Goal: Task Accomplishment & Management: Use online tool/utility

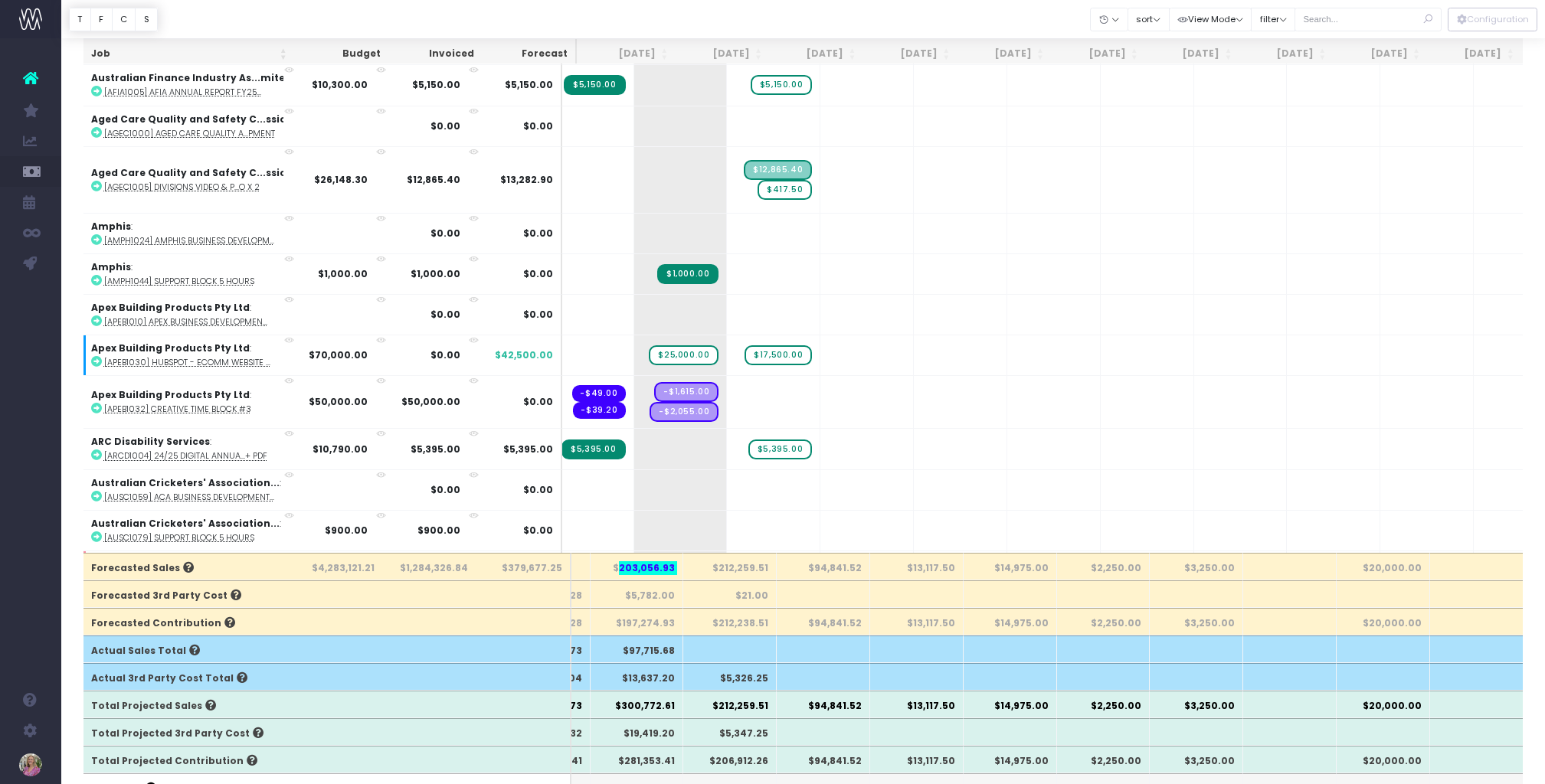
scroll to position [278, 185]
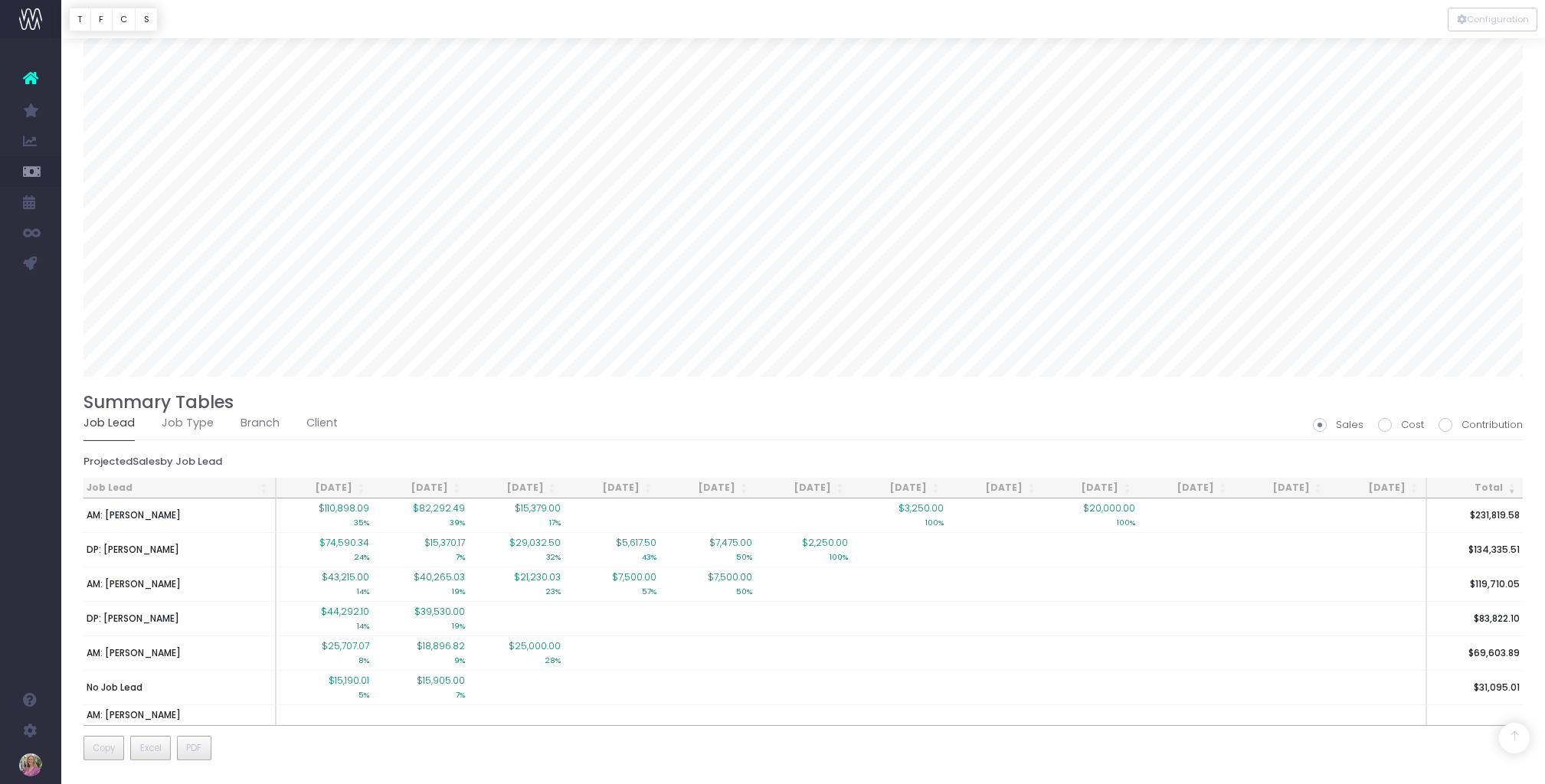
scroll to position [0, 163]
click at [152, 746] on span "Excel" at bounding box center [151, 747] width 21 height 13
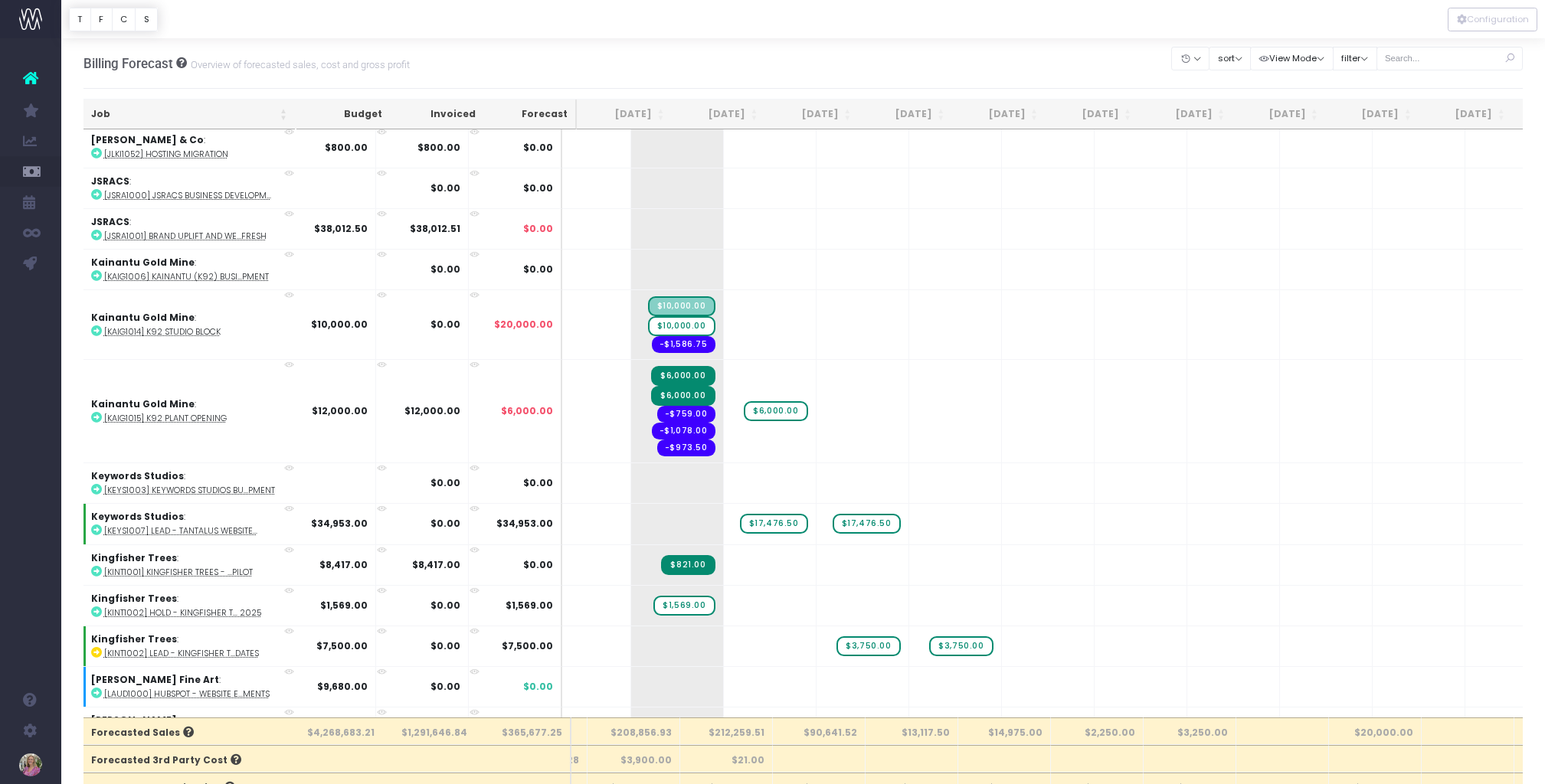
scroll to position [6494, 185]
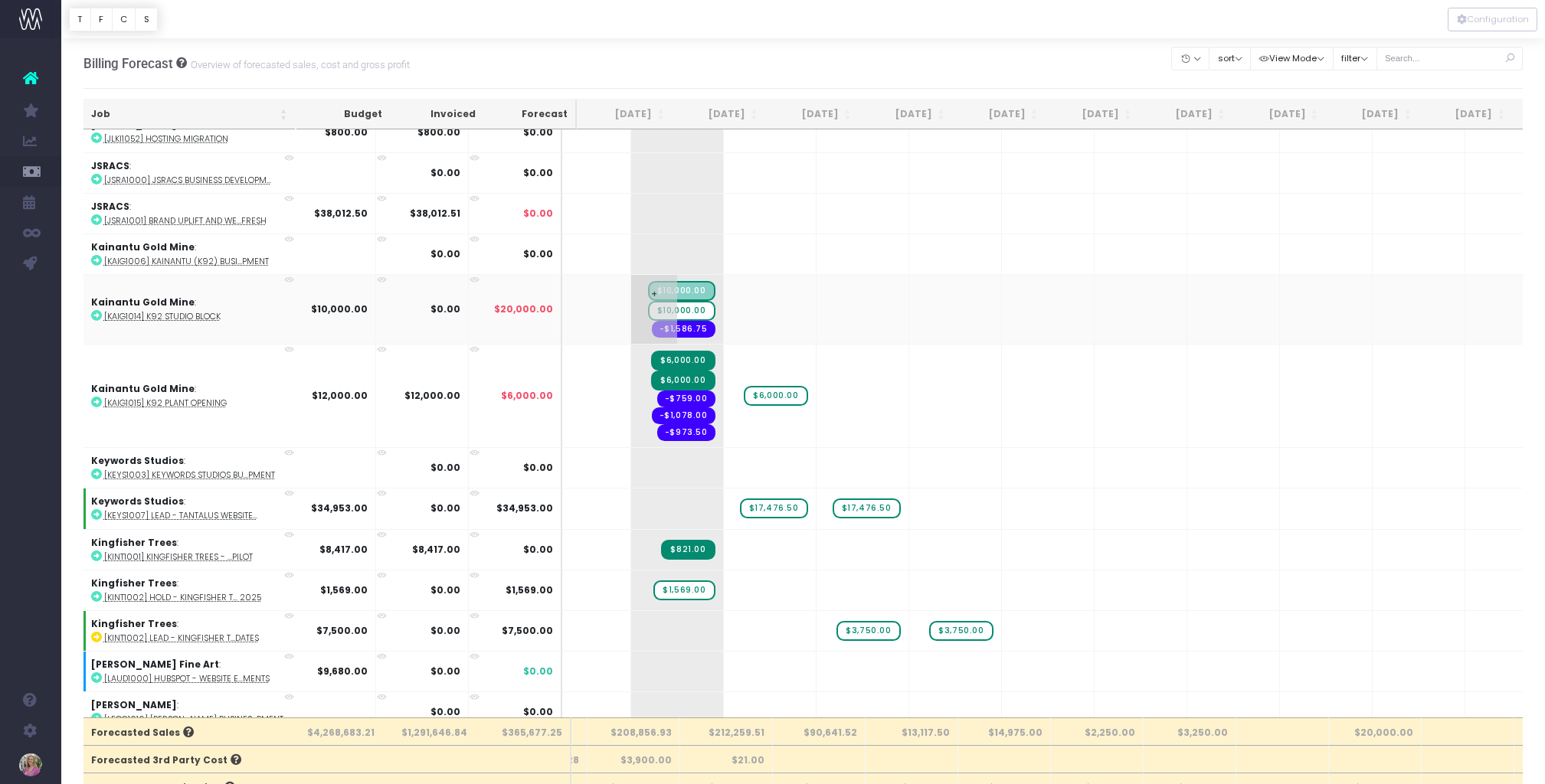
click at [648, 308] on span "$10,000.00" at bounding box center [681, 310] width 67 height 20
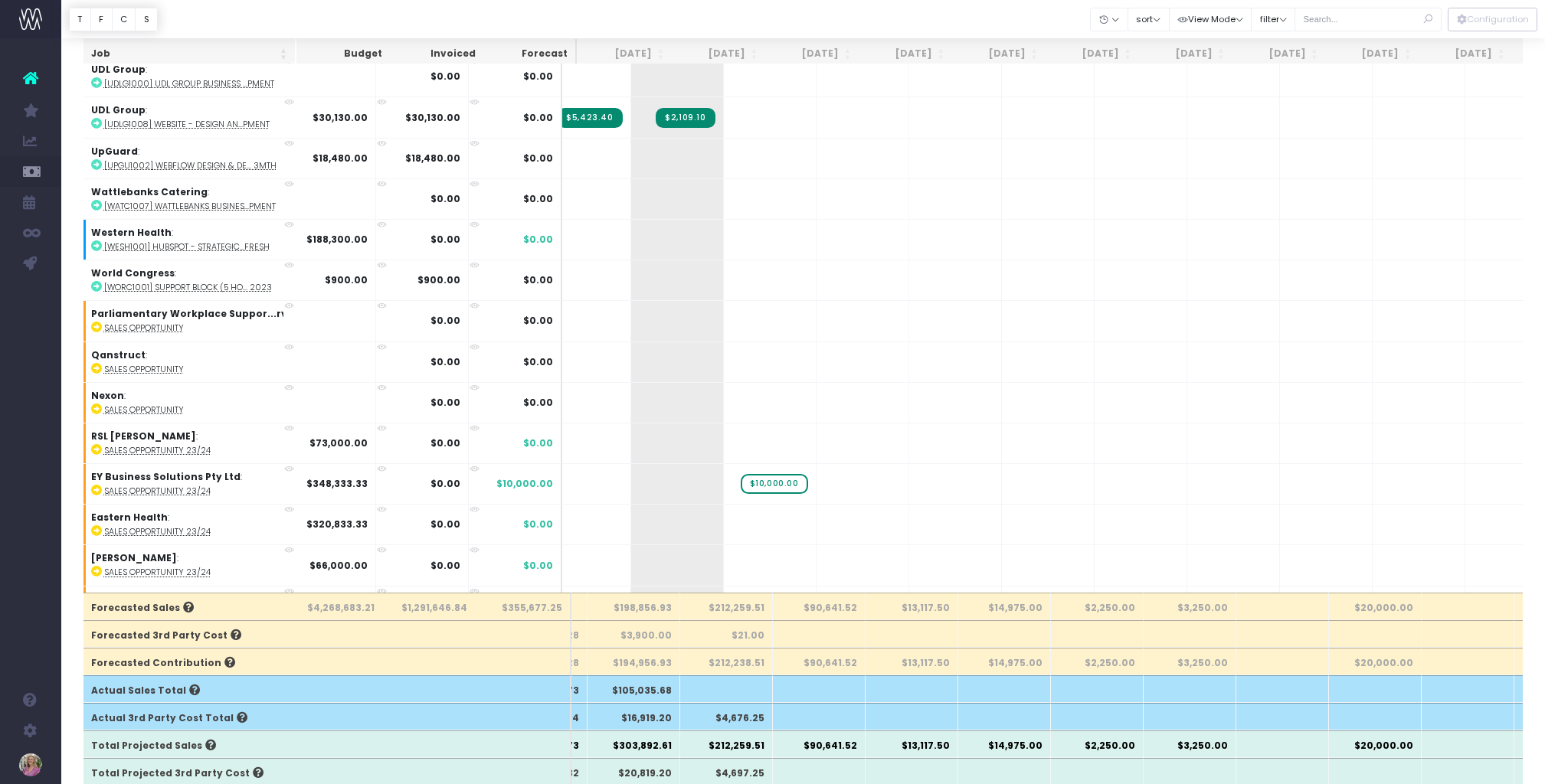
scroll to position [10008, 185]
